Goal: Transaction & Acquisition: Purchase product/service

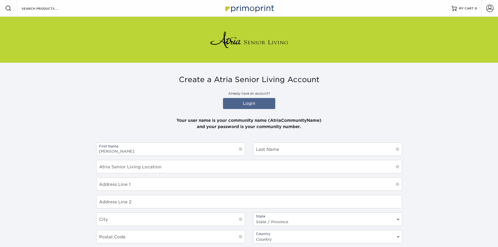
type input "Kristi"
click at [270, 150] on input "text" at bounding box center [327, 149] width 148 height 13
type input "Nees"
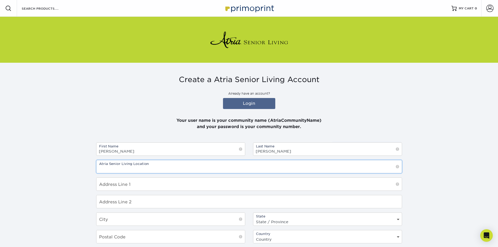
click at [176, 164] on input "text" at bounding box center [248, 166] width 305 height 13
type input "[GEOGRAPHIC_DATA] of [GEOGRAPHIC_DATA]"
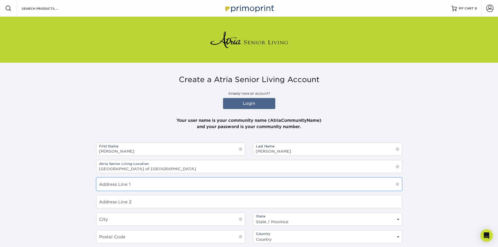
type input "14500 N Frank Lloyd Wright Blvd"
type input "Scottsdale"
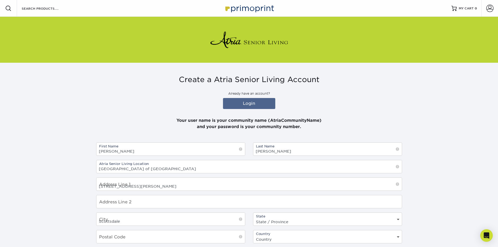
select select "AZ"
type input "85260"
select select "US"
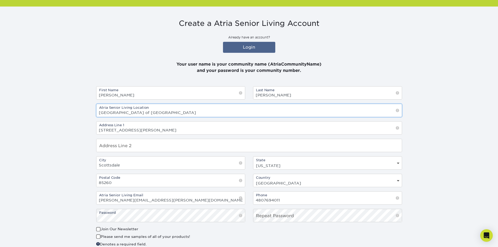
scroll to position [78, 0]
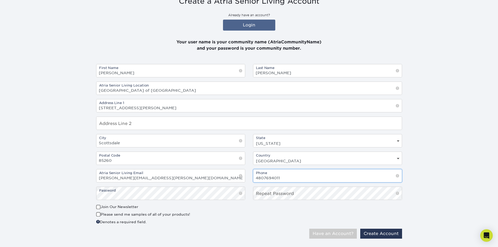
click at [290, 176] on input "4807694011" at bounding box center [327, 175] width 148 height 13
type input "4"
click at [263, 177] on input "4809937709" at bounding box center [327, 175] width 148 height 13
type input "(480) 993-7709"
drag, startPoint x: 178, startPoint y: 179, endPoint x: 95, endPoint y: 197, distance: 84.9
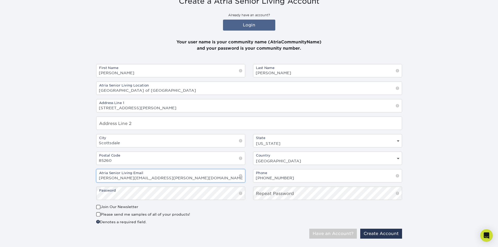
click at [95, 197] on div "First Name Kristi Last Name Nees Atria Senior Living Location Atria Park of Sie…" at bounding box center [249, 134] width 314 height 140
type input "kristi.nees@atriaseniorliving.com"
click at [251, 24] on link "Login" at bounding box center [249, 25] width 52 height 11
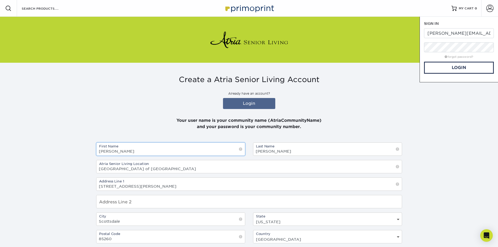
drag, startPoint x: 150, startPoint y: 154, endPoint x: 83, endPoint y: 173, distance: 69.6
click at [83, 173] on section "Create a Atria Senior Living Account Already have an account? Login Your user n…" at bounding box center [249, 198] width 498 height 271
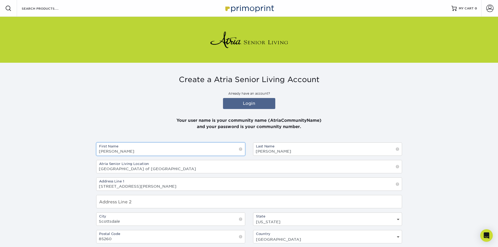
type input "maria"
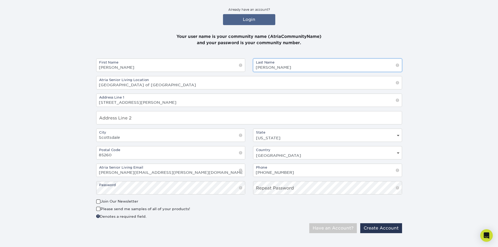
scroll to position [89, 0]
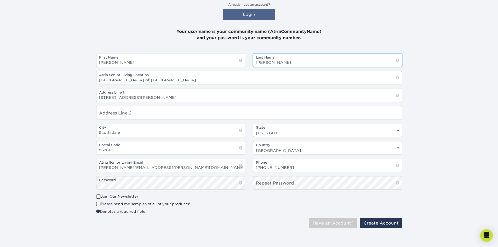
type input "ruiz"
drag, startPoint x: 303, startPoint y: 166, endPoint x: 178, endPoint y: 190, distance: 127.7
click at [178, 190] on div "First Name maria Last Name ruiz Atria Senior Living Location Atria Park of Sier…" at bounding box center [249, 124] width 314 height 140
type input "(480) 769-4011"
drag, startPoint x: 171, startPoint y: 166, endPoint x: 0, endPoint y: 218, distance: 178.4
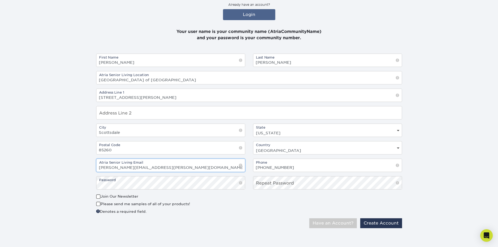
click at [0, 218] on section "Create a Atria Senior Living Account Already have an account? Login Your user n…" at bounding box center [249, 109] width 498 height 271
type input "[PERSON_NAME][EMAIL_ADDRESS][PERSON_NAME][DOMAIN_NAME]"
click at [242, 220] on div "Only Atria Senior Living email addresses are accepted! Have an Account? Create …" at bounding box center [249, 225] width 314 height 14
click at [346, 222] on button "Have an Account?" at bounding box center [333, 223] width 48 height 10
click at [252, 14] on link "Login" at bounding box center [249, 14] width 52 height 11
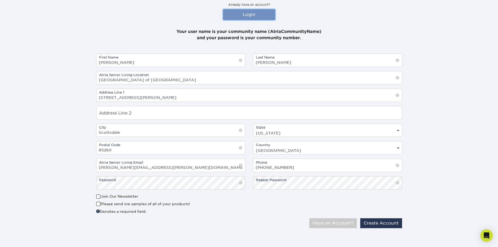
scroll to position [0, 0]
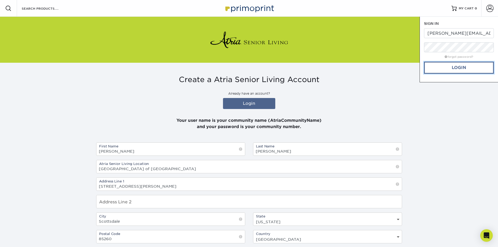
click at [445, 70] on link "Login" at bounding box center [459, 68] width 70 height 12
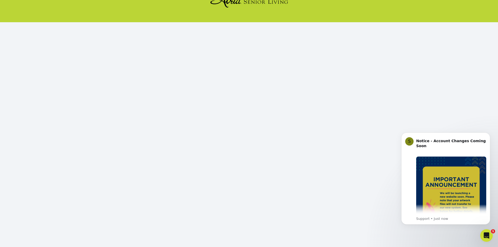
scroll to position [61, 0]
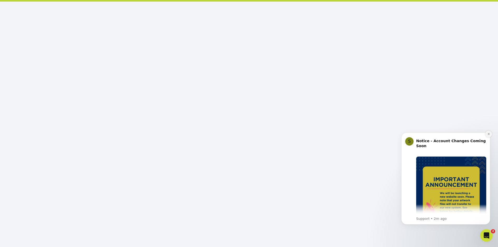
click at [488, 134] on icon "Dismiss notification" at bounding box center [489, 134] width 2 height 2
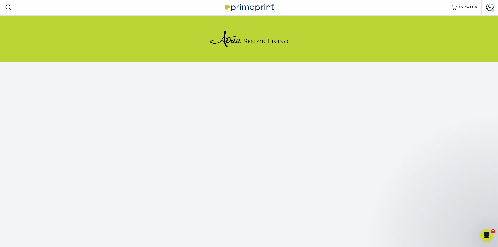
scroll to position [0, 0]
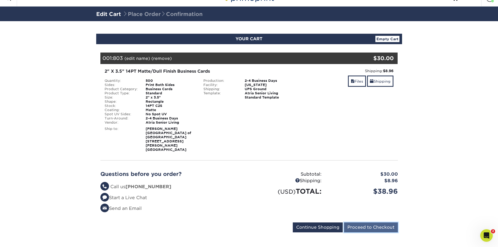
click at [376, 224] on input "Proceed to Checkout" at bounding box center [371, 227] width 54 height 10
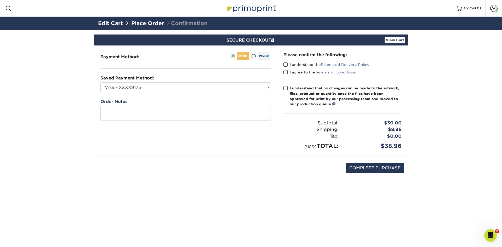
click at [286, 64] on span at bounding box center [285, 64] width 4 height 5
click at [0, 0] on input "I understand the Estimated Delivery Policy" at bounding box center [0, 0] width 0 height 0
click at [284, 72] on span at bounding box center [285, 72] width 4 height 5
click at [0, 0] on input "I agree to the Terms and Conditions" at bounding box center [0, 0] width 0 height 0
click at [285, 89] on span at bounding box center [285, 88] width 4 height 5
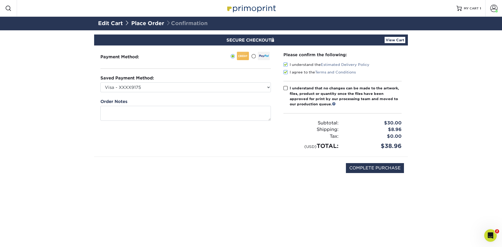
click at [0, 0] on input "I understand that no changes can be made to the artwork, files, product or quan…" at bounding box center [0, 0] width 0 height 0
click at [383, 169] on input "COMPLETE PURCHASE" at bounding box center [375, 168] width 58 height 10
type input "PROCESSING, PLEASE WAIT..."
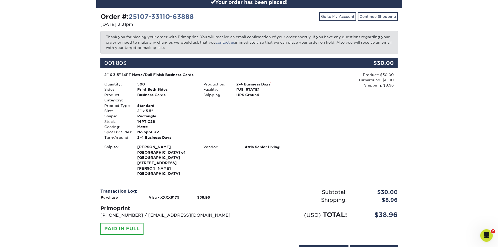
scroll to position [68, 0]
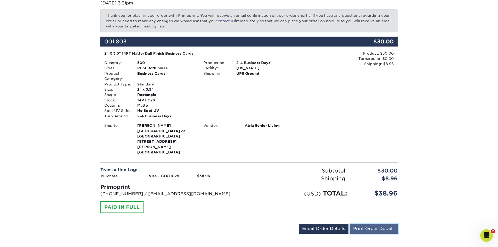
click at [374, 224] on link "Print Order Details" at bounding box center [374, 229] width 48 height 10
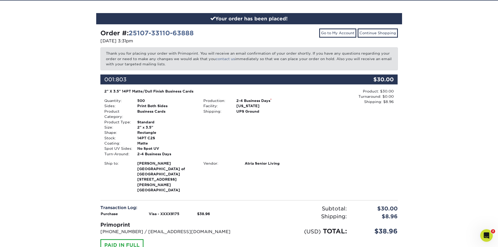
scroll to position [0, 0]
